Goal: Task Accomplishment & Management: Manage account settings

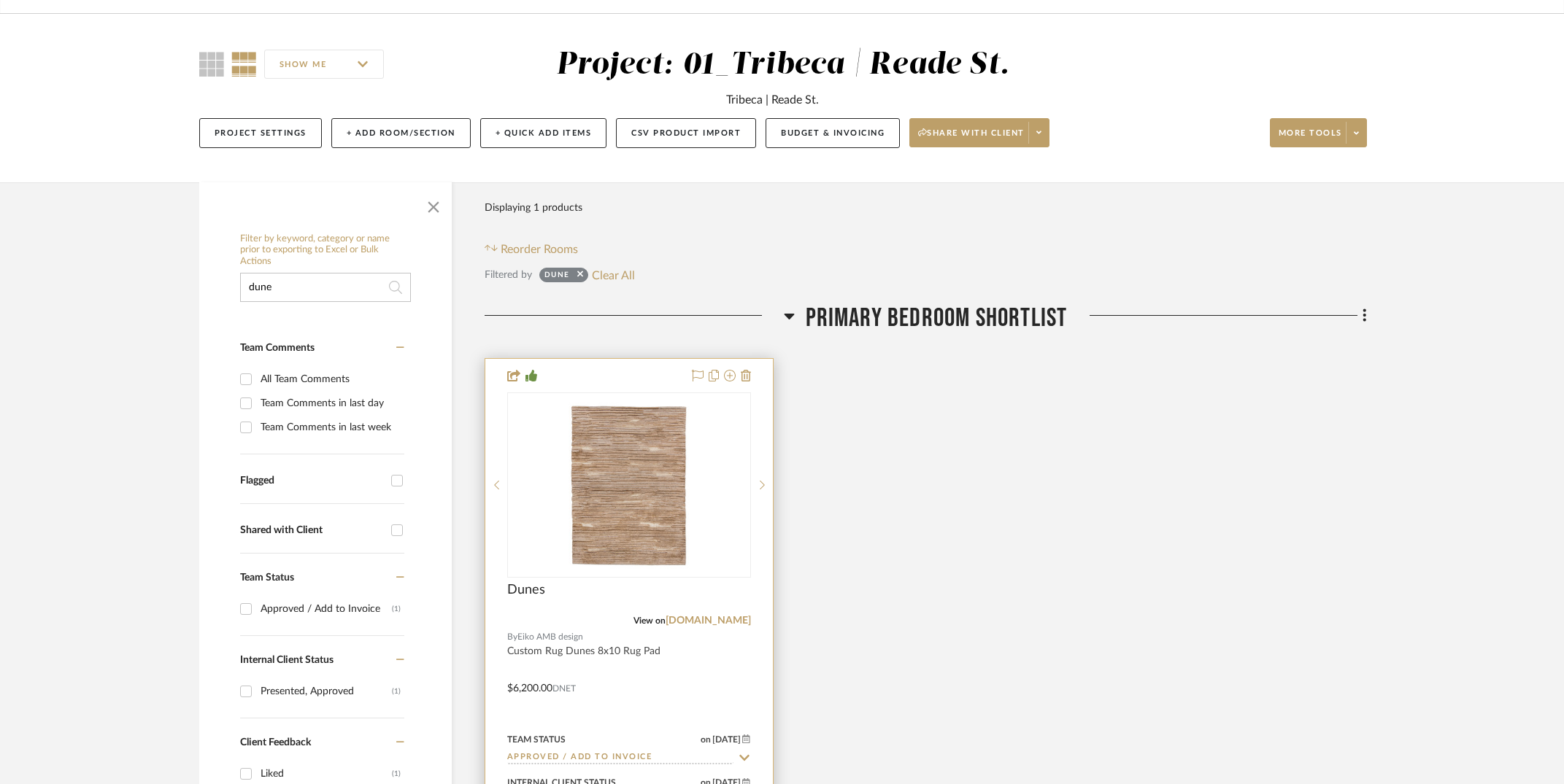
click at [546, 530] on div "0" at bounding box center [629, 485] width 243 height 184
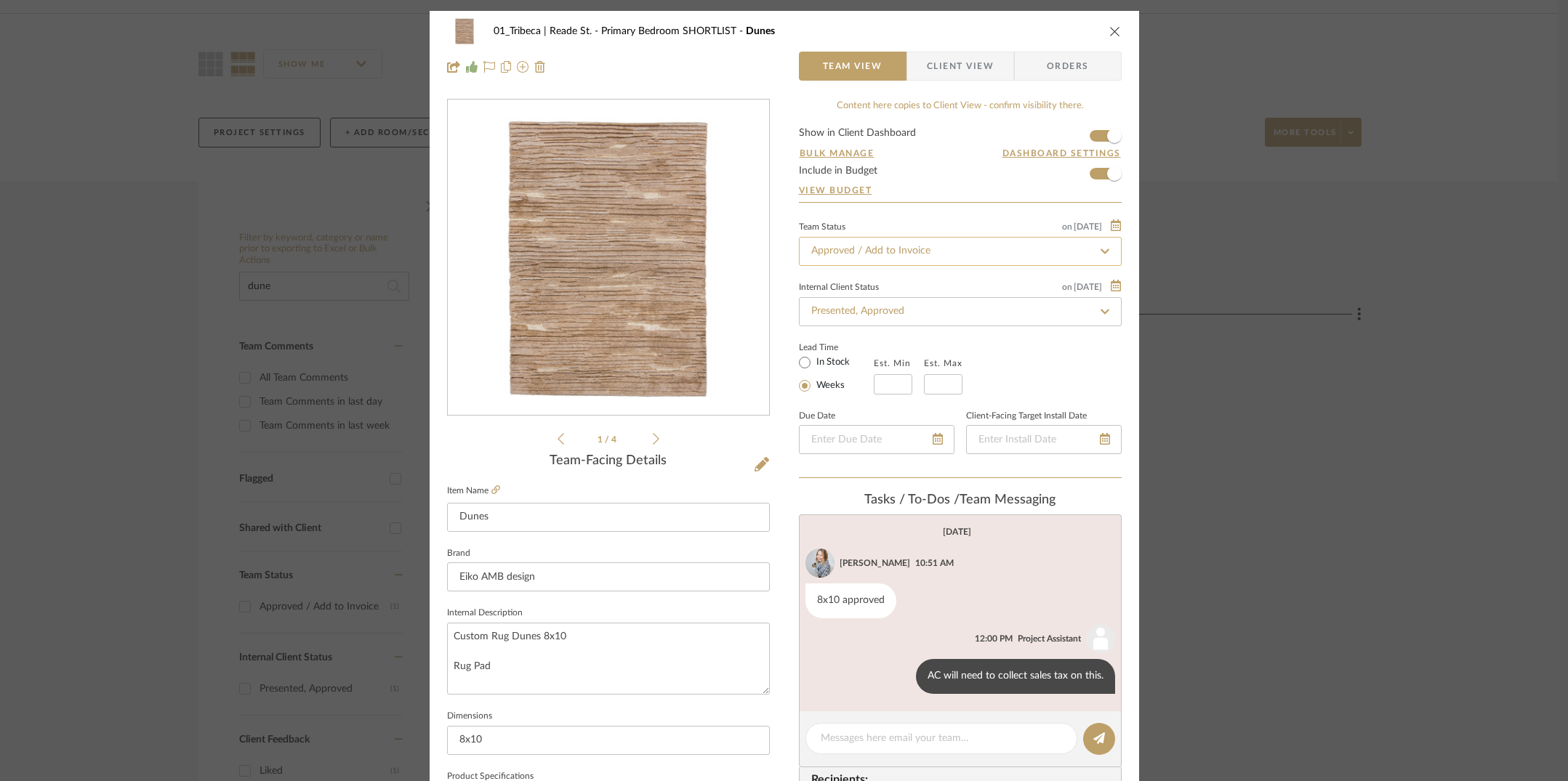
click at [896, 256] on input "Approved / Add to Invoice" at bounding box center [960, 251] width 323 height 29
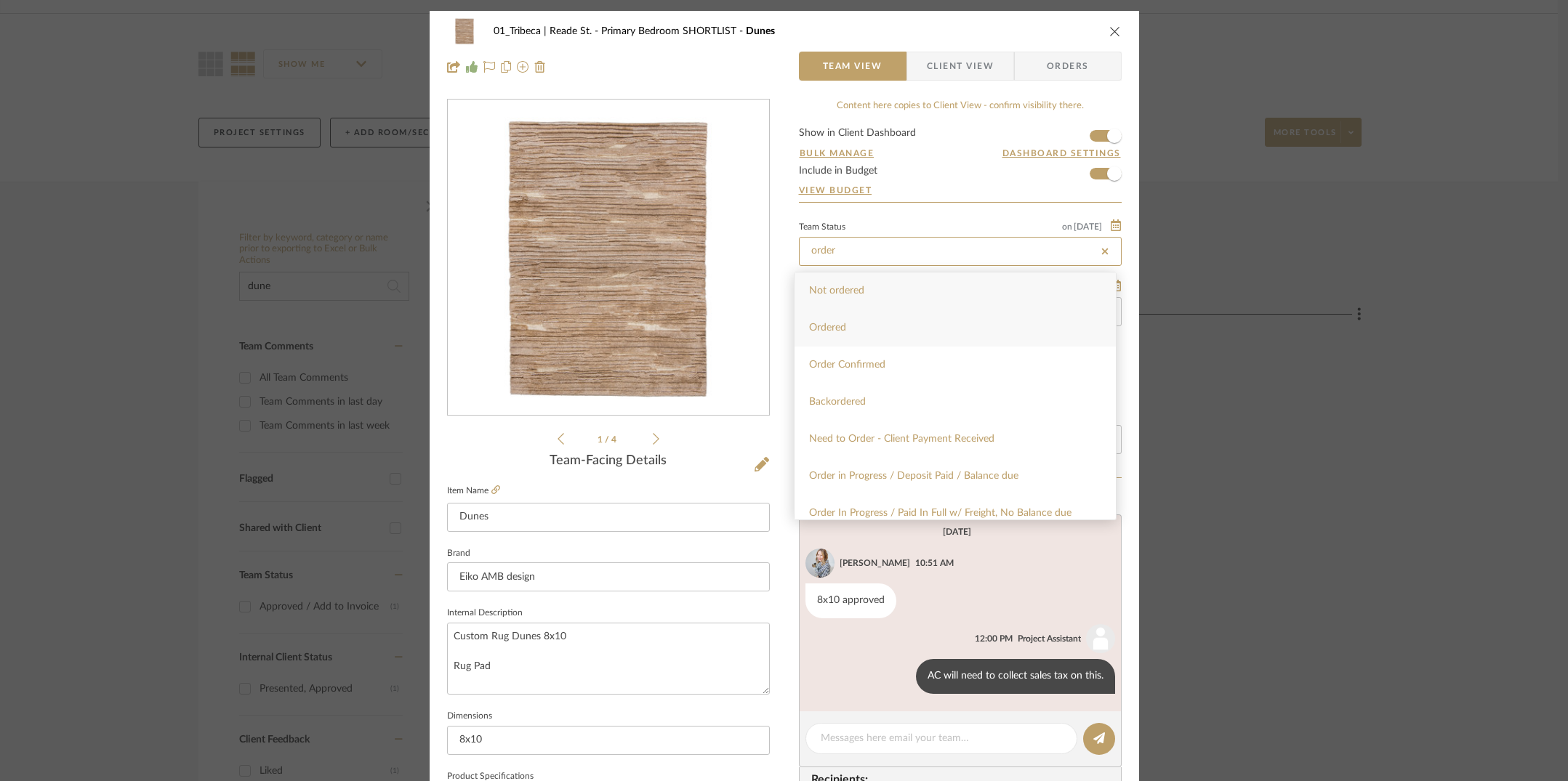
type input "order"
click at [833, 324] on span "Ordered" at bounding box center [828, 328] width 37 height 11
type input "[DATE]"
type input "Ordered"
type input "[DATE]"
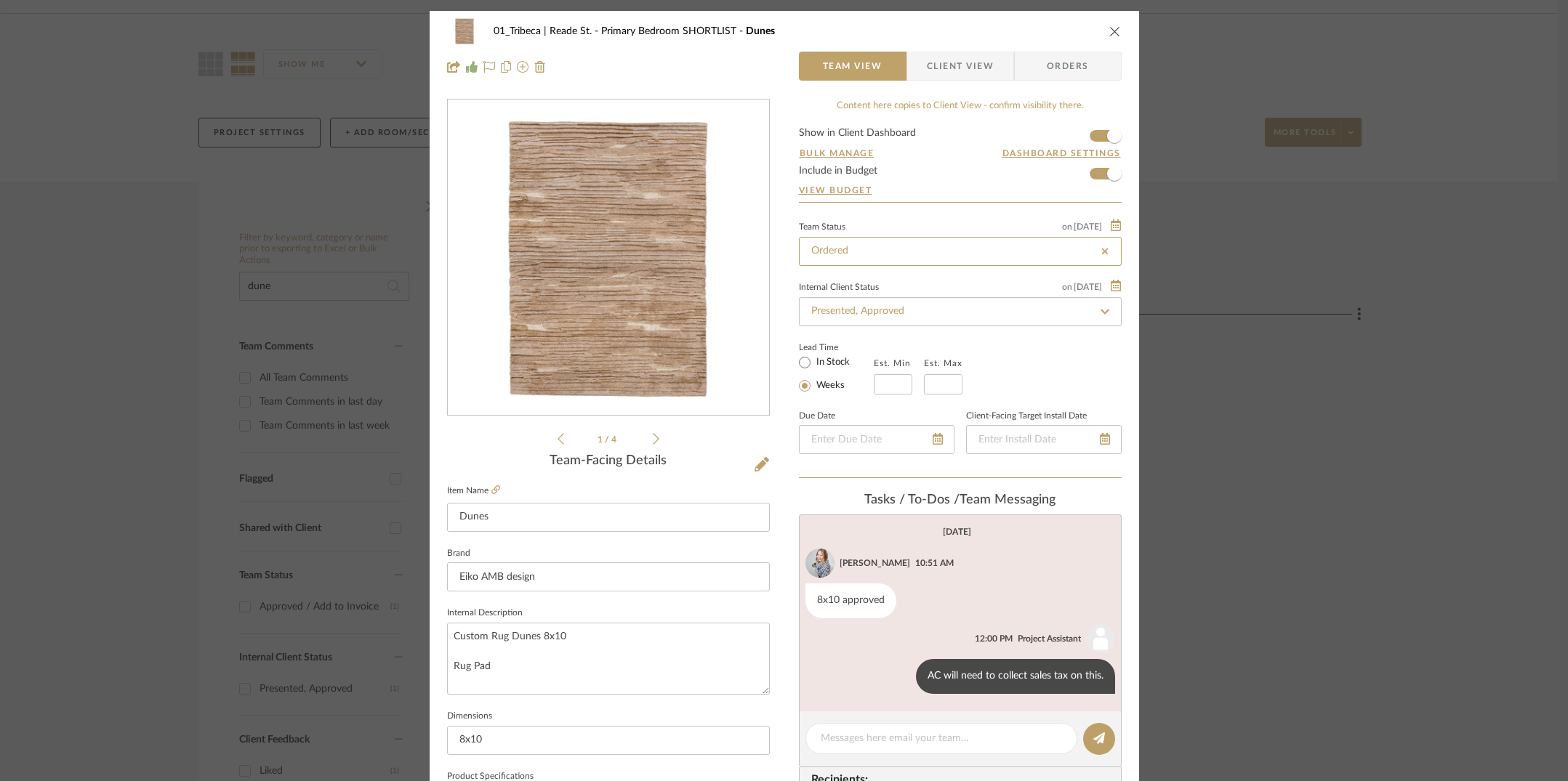
type input "Ordered"
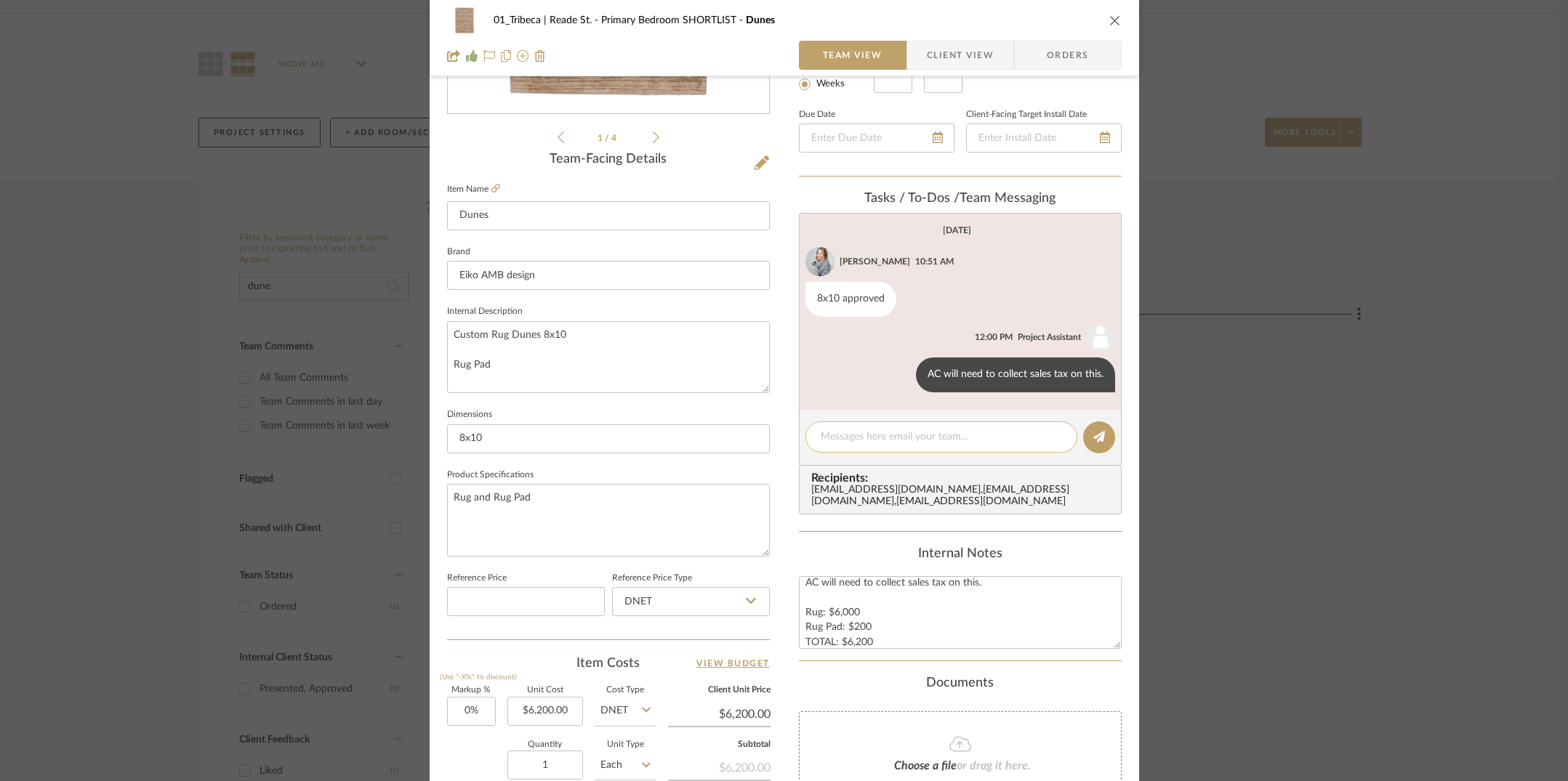
scroll to position [15, 0]
click at [856, 445] on textarea at bounding box center [941, 437] width 242 height 15
type textarea "Client ordered on [DATE]"
click at [1094, 438] on icon at bounding box center [1099, 437] width 11 height 11
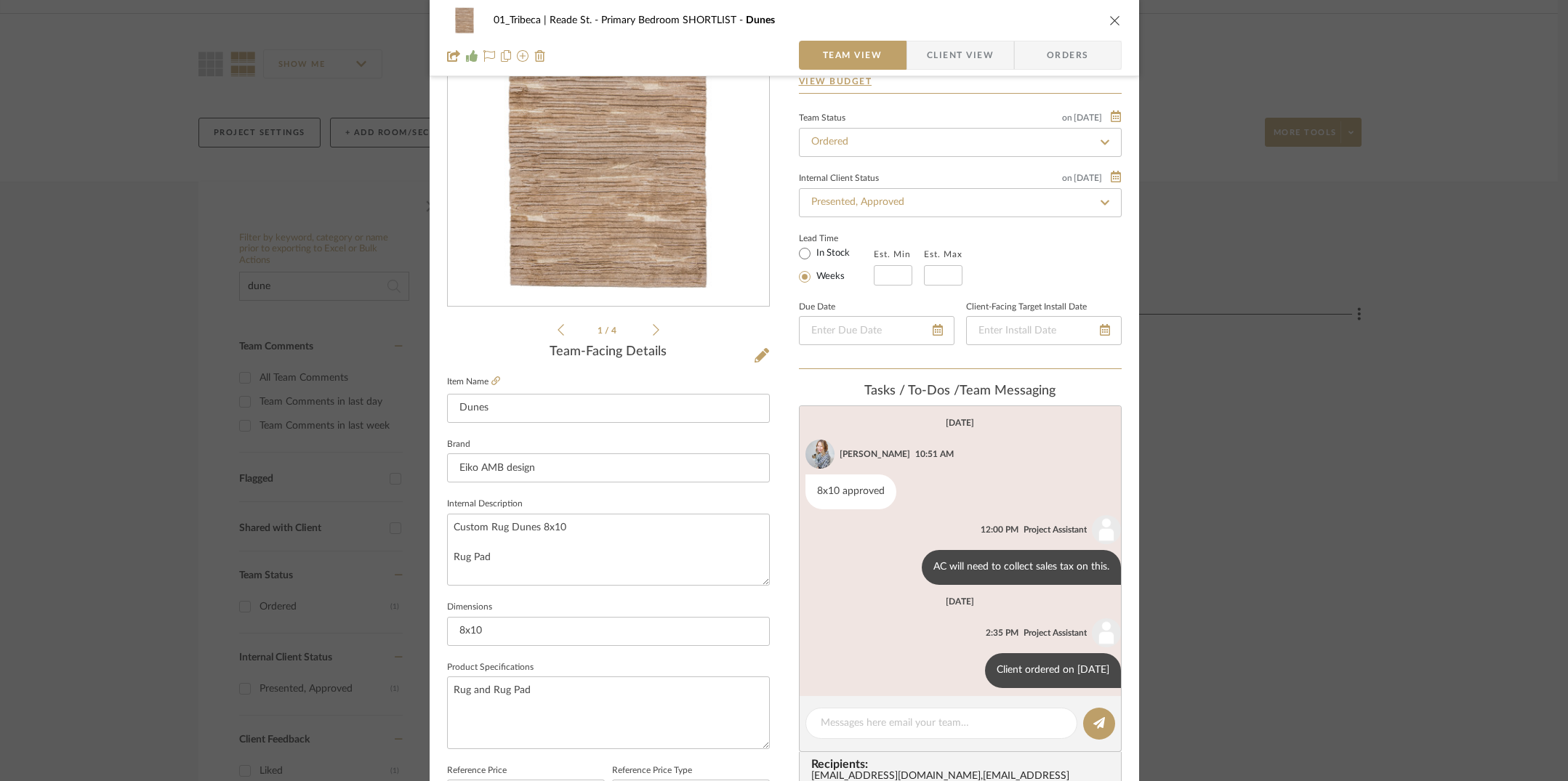
scroll to position [0, 0]
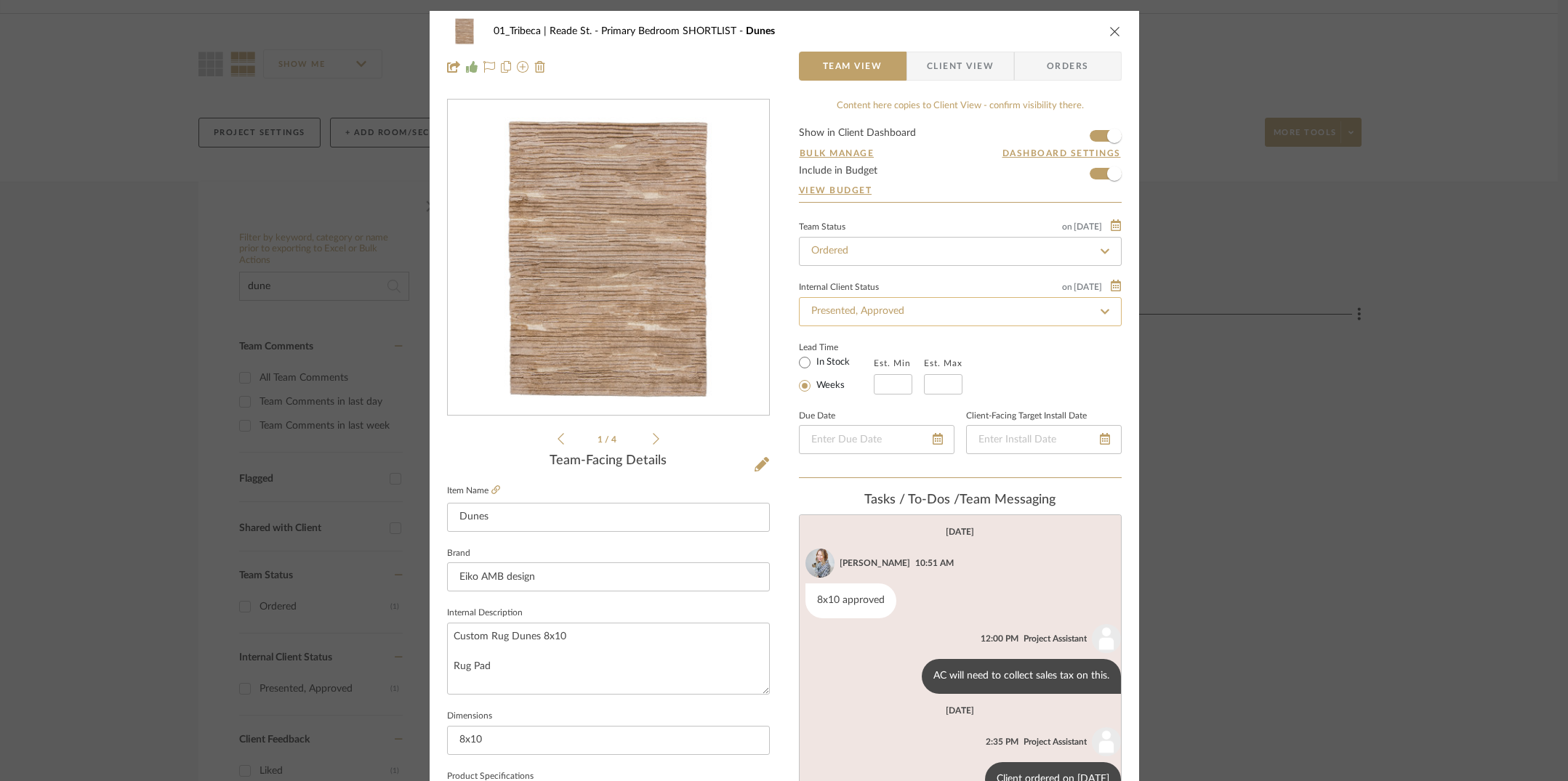
click at [911, 316] on input "Presented, Approved" at bounding box center [960, 312] width 323 height 29
click at [960, 308] on input "ordere" at bounding box center [960, 312] width 323 height 29
type input "ordere"
click at [1102, 305] on fa-icon at bounding box center [1105, 312] width 21 height 17
type input "[DATE]"
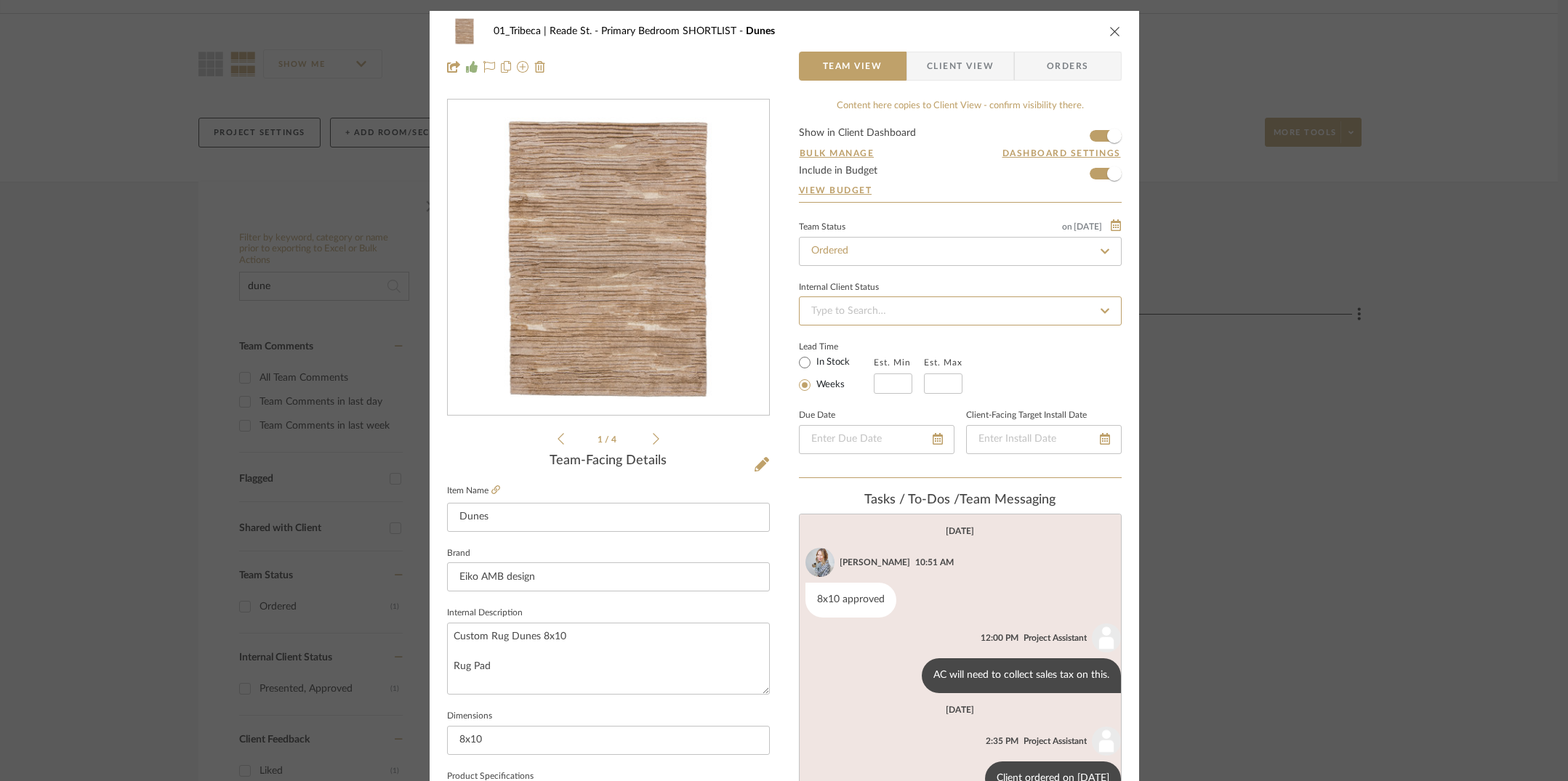
type input "[DATE]"
click at [937, 310] on input at bounding box center [960, 312] width 323 height 29
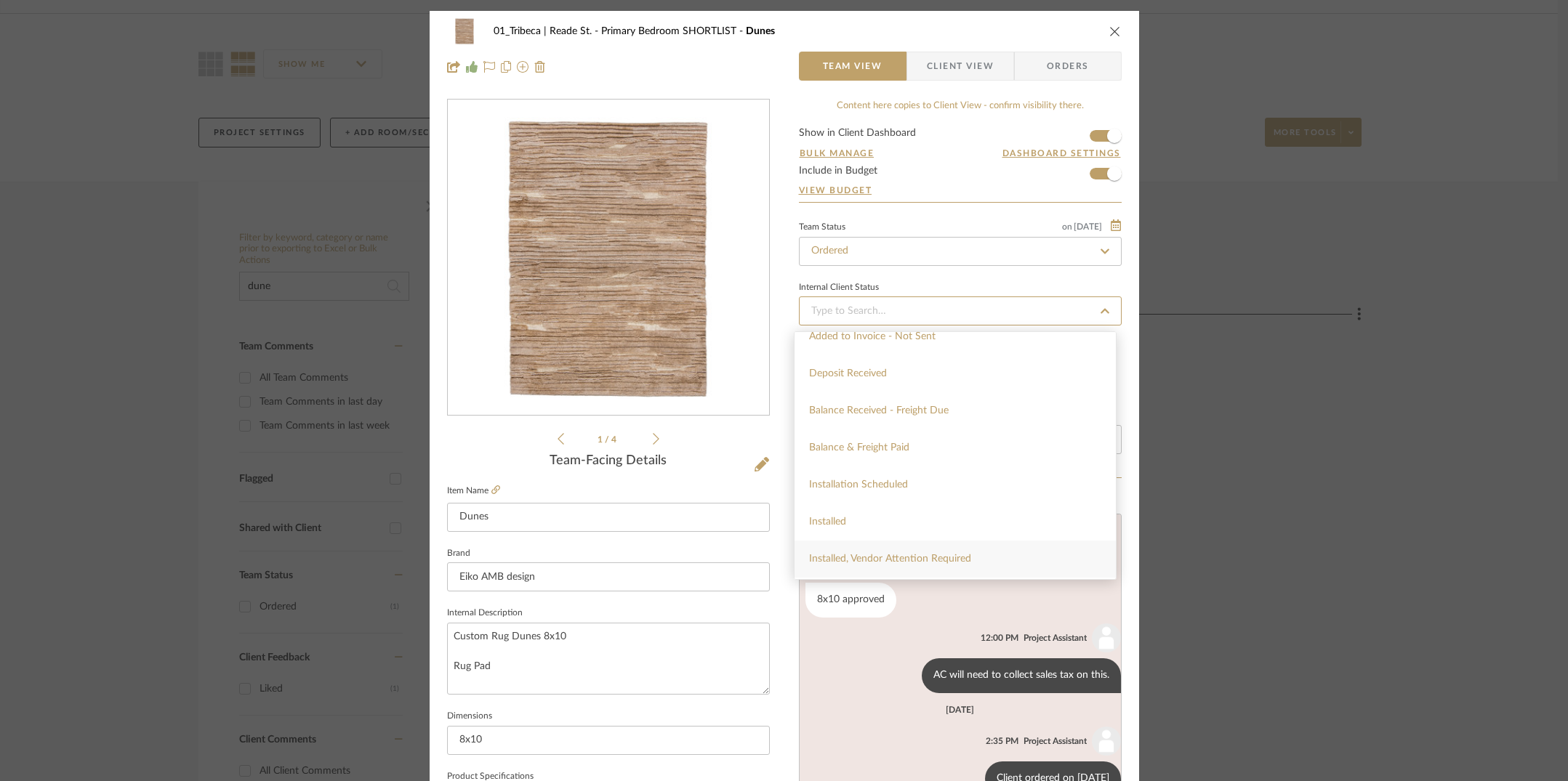
scroll to position [216, 0]
click at [837, 500] on span "Balance & Freight Paid" at bounding box center [858, 505] width 100 height 11
type input "[DATE]"
type input "Balance & Freight Paid"
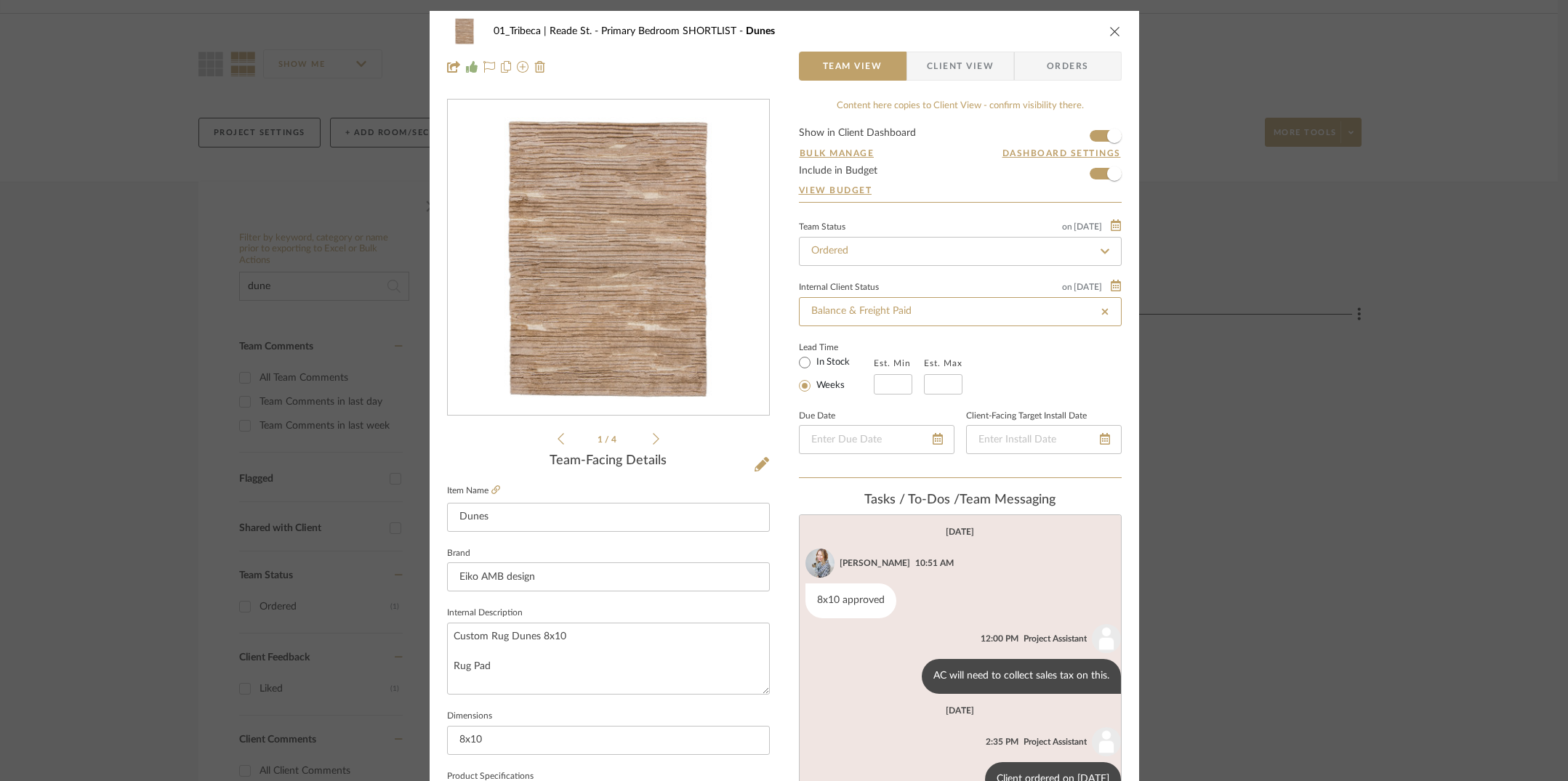
type input "Balance & Freight Paid"
click at [1109, 32] on icon "close" at bounding box center [1115, 31] width 11 height 11
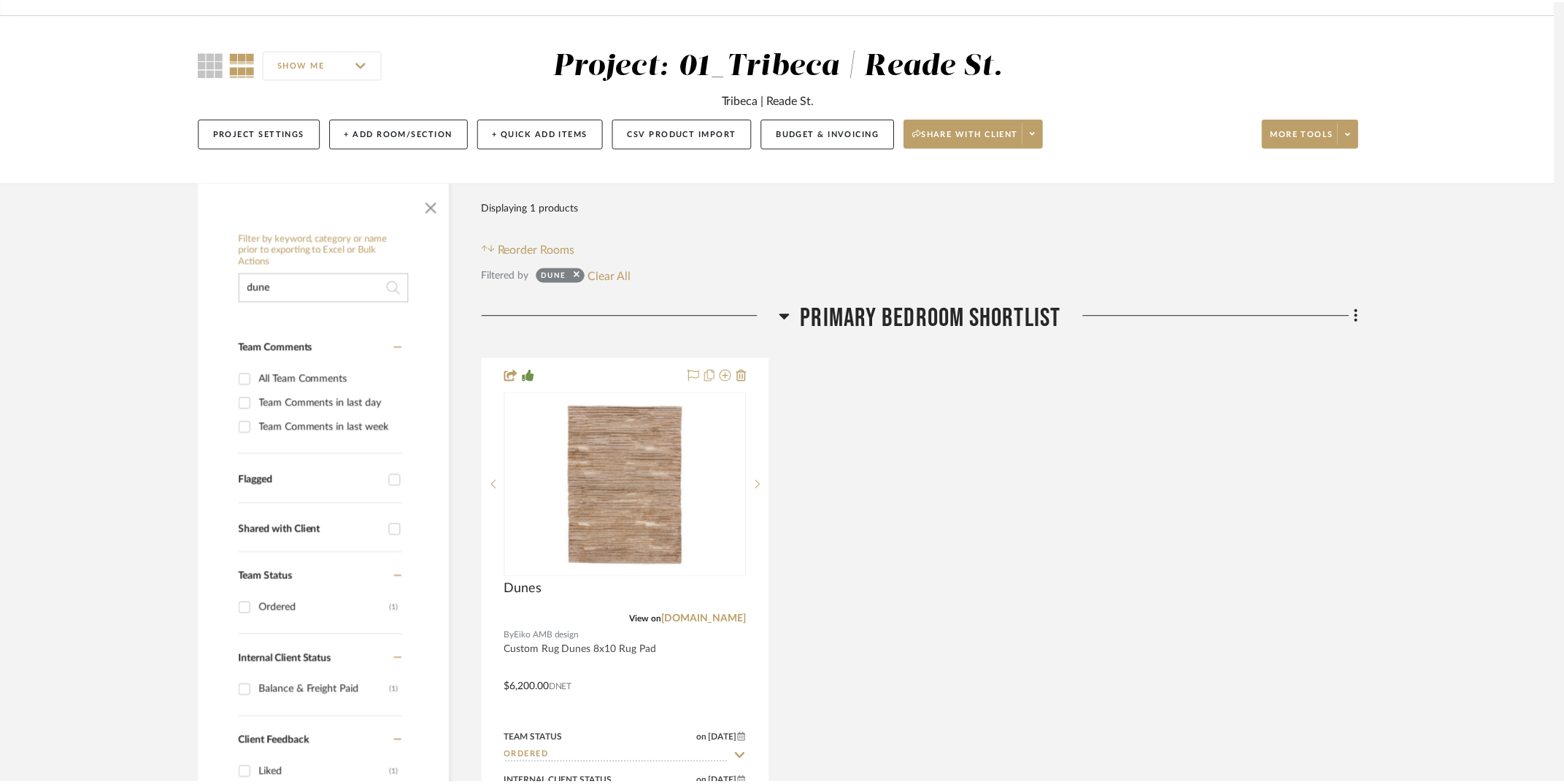
scroll to position [91, 0]
